Goal: Task Accomplishment & Management: Manage account settings

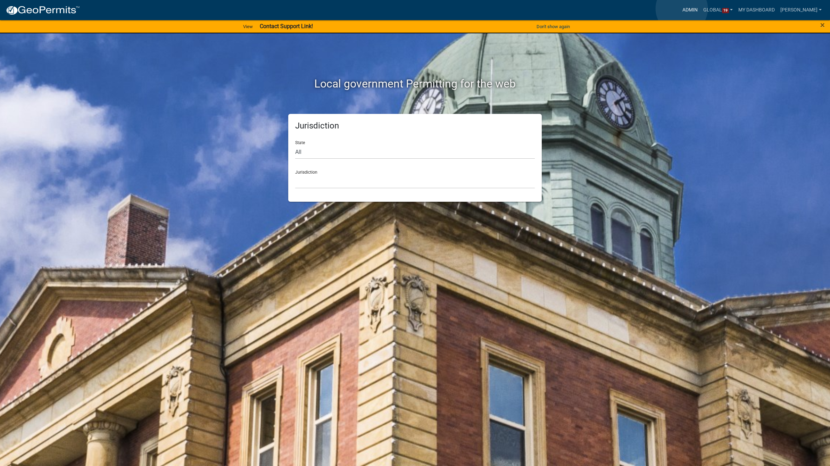
click at [682, 9] on link "Admin" at bounding box center [689, 9] width 21 height 13
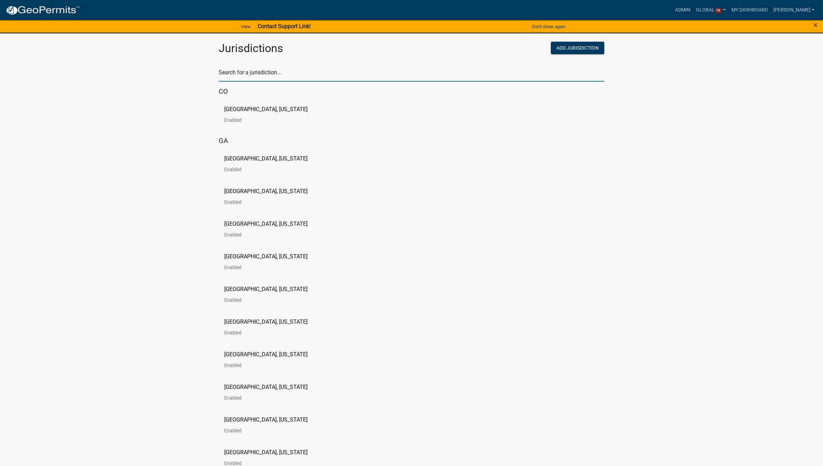
click at [276, 80] on input "text" at bounding box center [411, 74] width 385 height 14
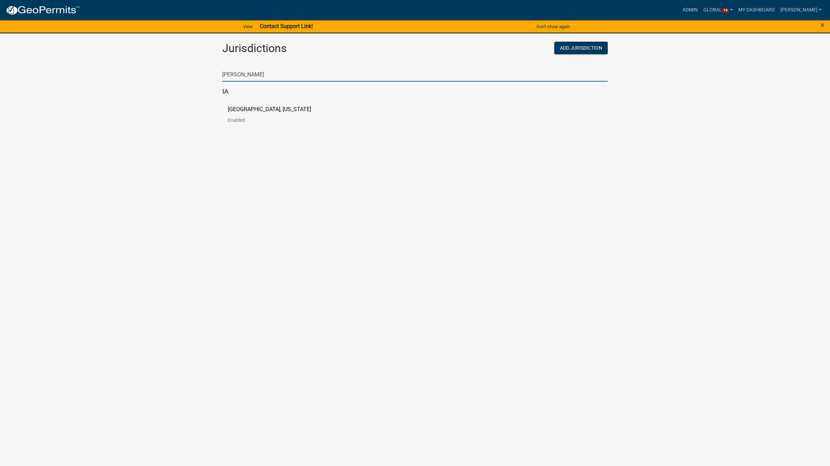
type input "[PERSON_NAME]"
click at [275, 108] on p "[GEOGRAPHIC_DATA], [US_STATE]" at bounding box center [269, 110] width 83 height 6
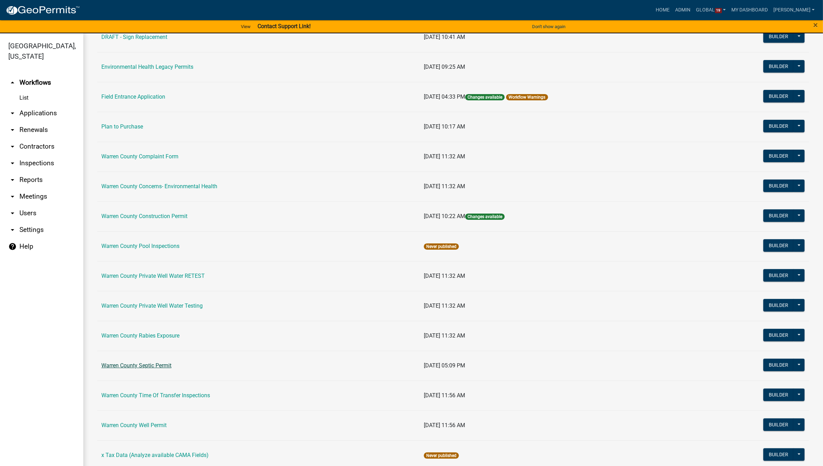
scroll to position [277, 0]
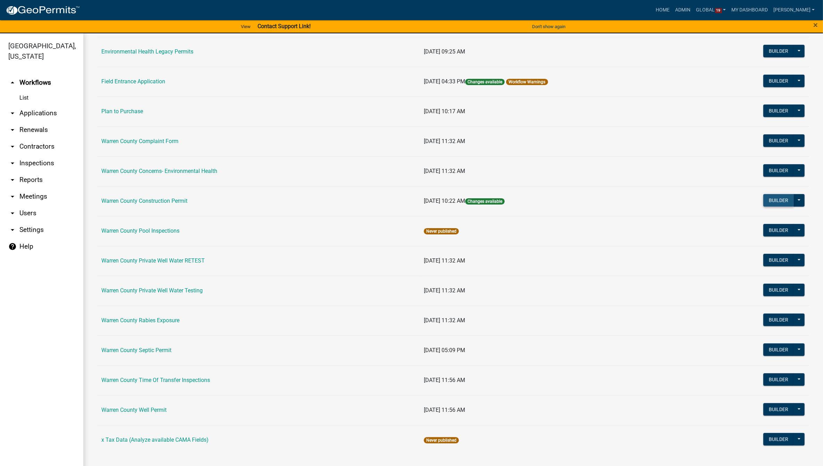
click at [768, 199] on button "Builder" at bounding box center [778, 200] width 31 height 12
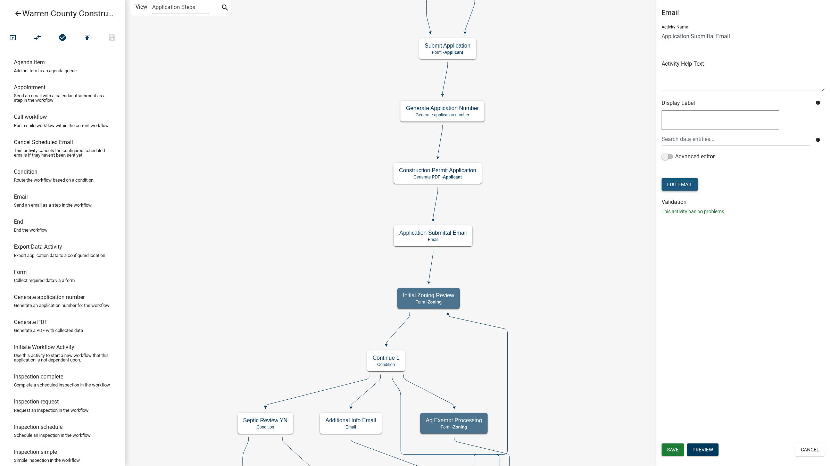
click at [679, 189] on button "Edit Email" at bounding box center [679, 184] width 36 height 12
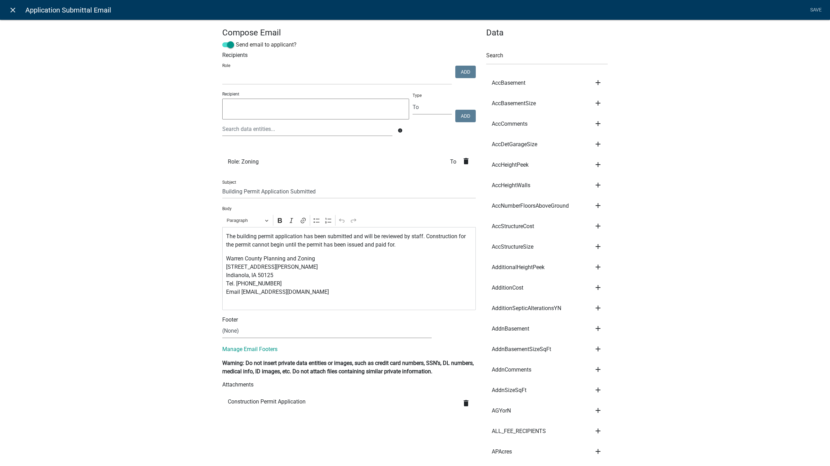
click at [9, 11] on icon "close" at bounding box center [13, 10] width 8 height 8
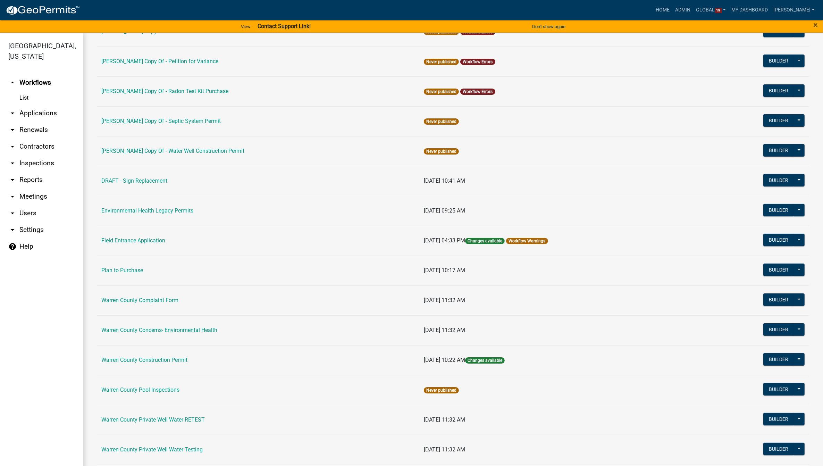
scroll to position [130, 0]
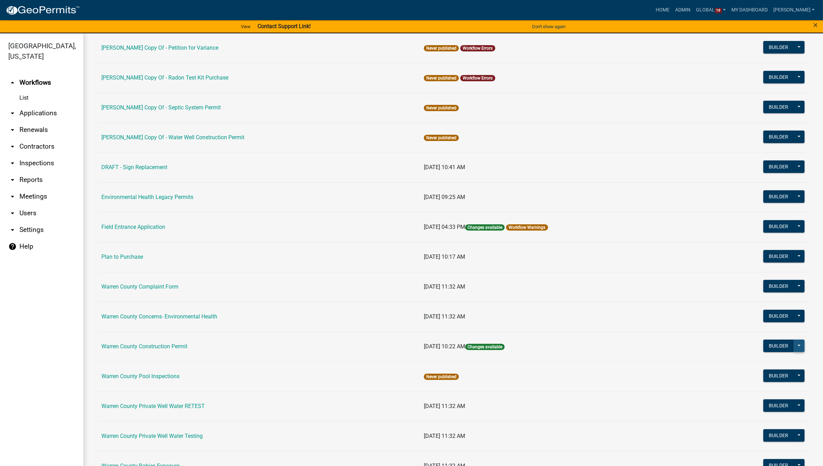
click at [796, 349] on button at bounding box center [799, 346] width 11 height 12
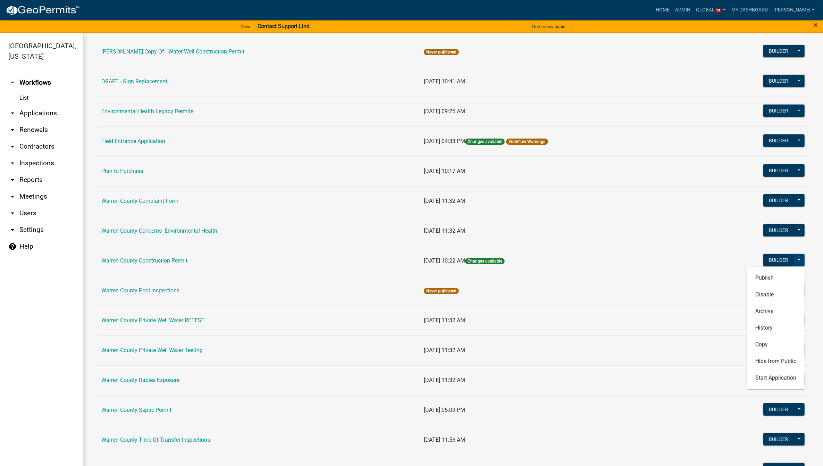
scroll to position [217, 0]
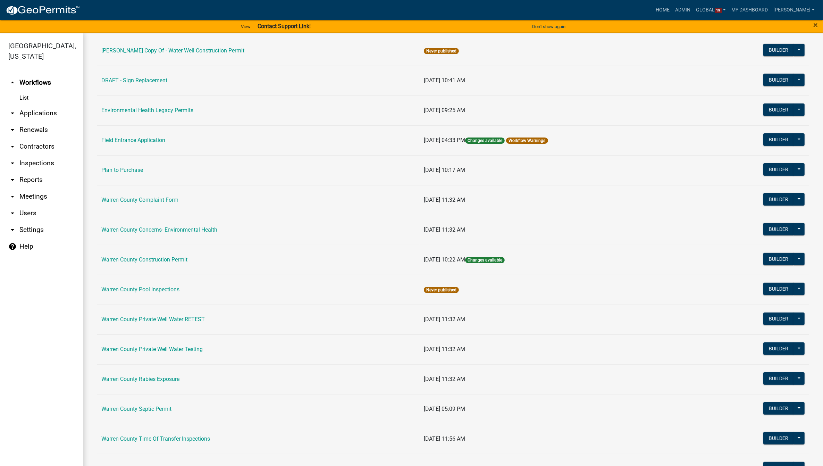
click at [30, 105] on link "arrow_drop_down Applications" at bounding box center [41, 113] width 83 height 17
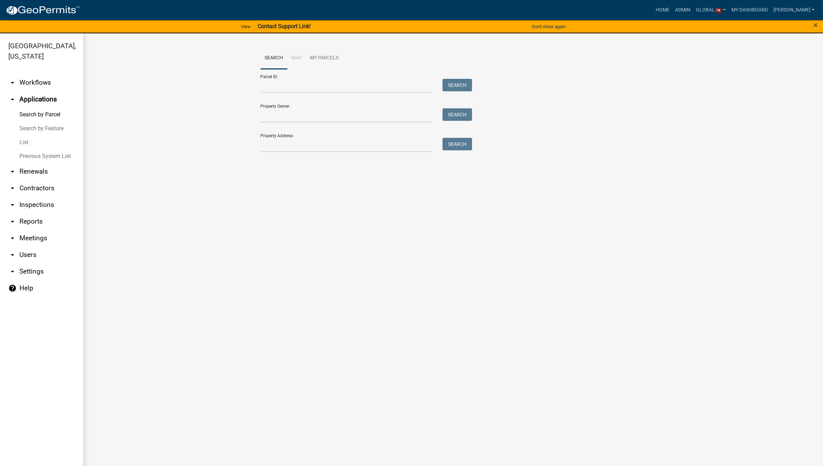
click at [28, 135] on link "List" at bounding box center [41, 142] width 83 height 14
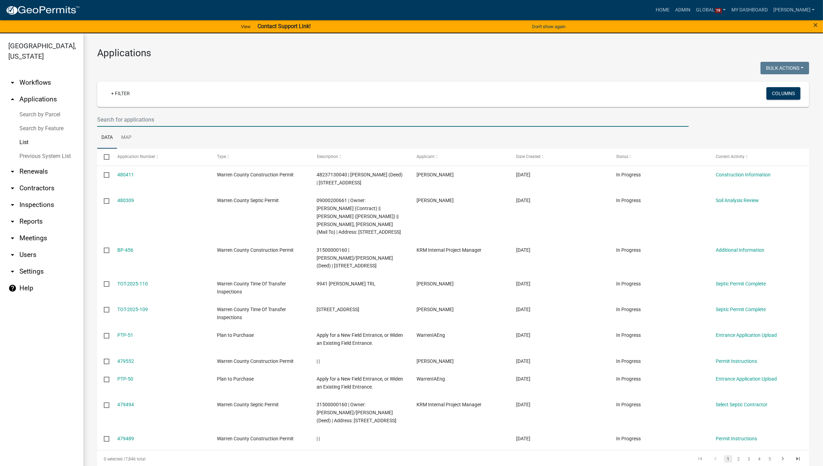
click at [216, 113] on input "text" at bounding box center [393, 119] width 592 height 14
click at [133, 122] on input "text" at bounding box center [393, 119] width 592 height 14
type input "2025-127"
